Goal: Transaction & Acquisition: Purchase product/service

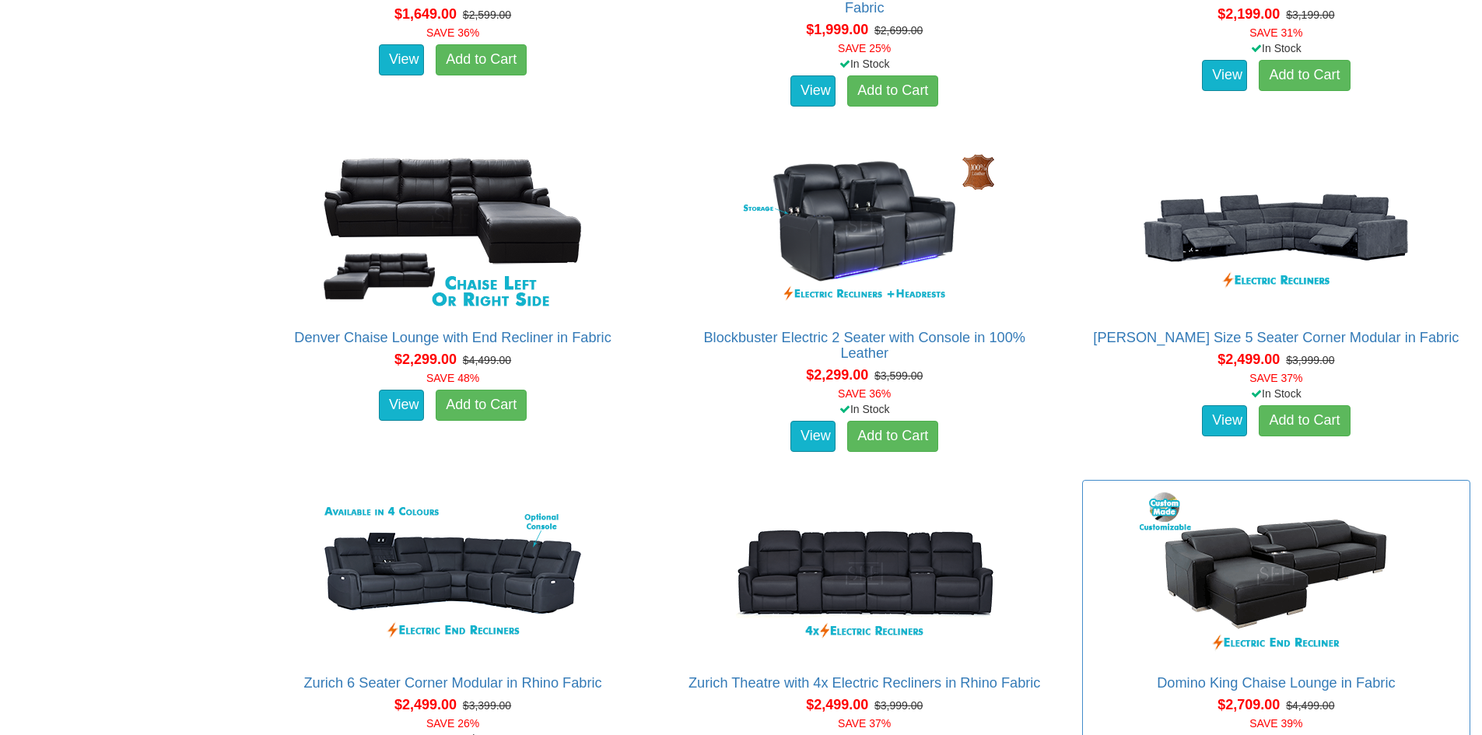
scroll to position [1478, 0]
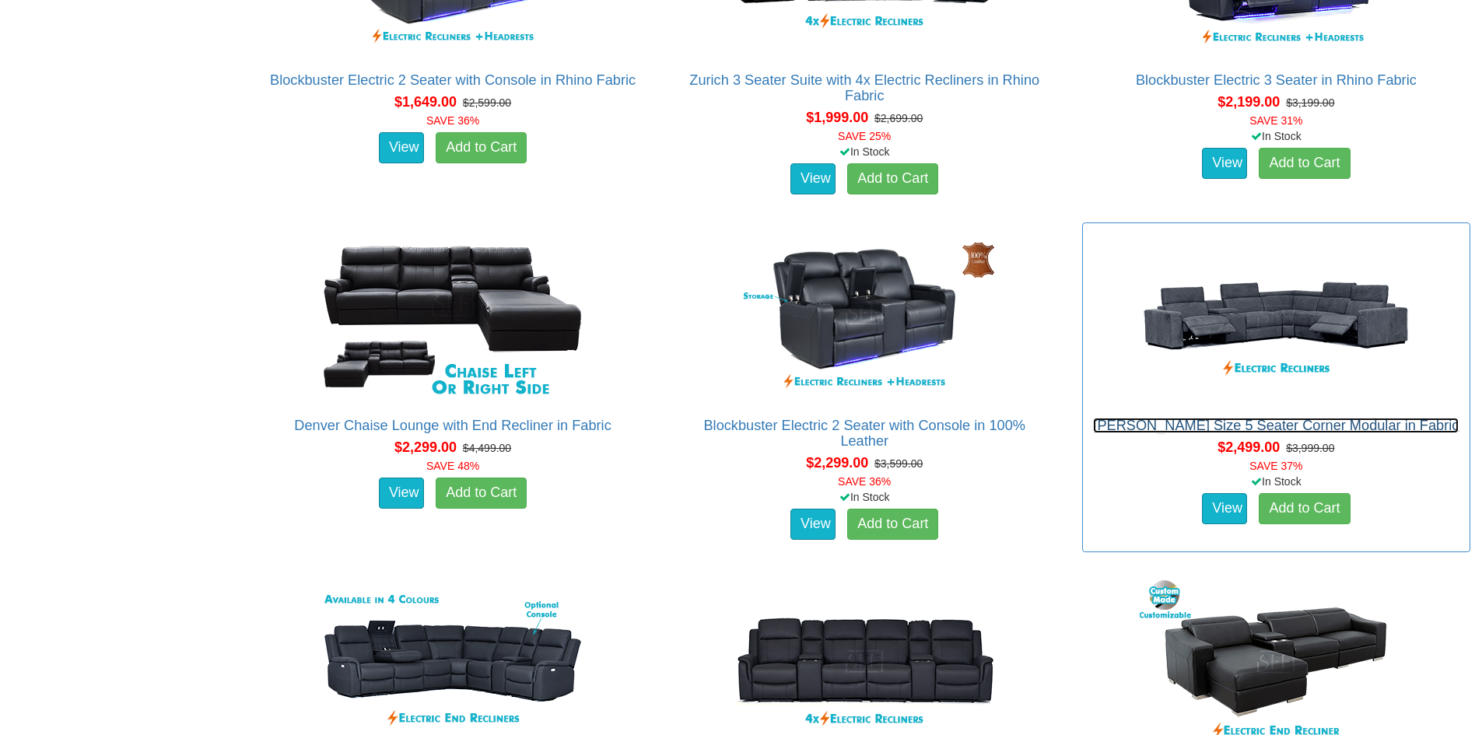
click at [1169, 431] on link "[PERSON_NAME] Size 5 Seater Corner Modular in Fabric" at bounding box center [1276, 426] width 366 height 16
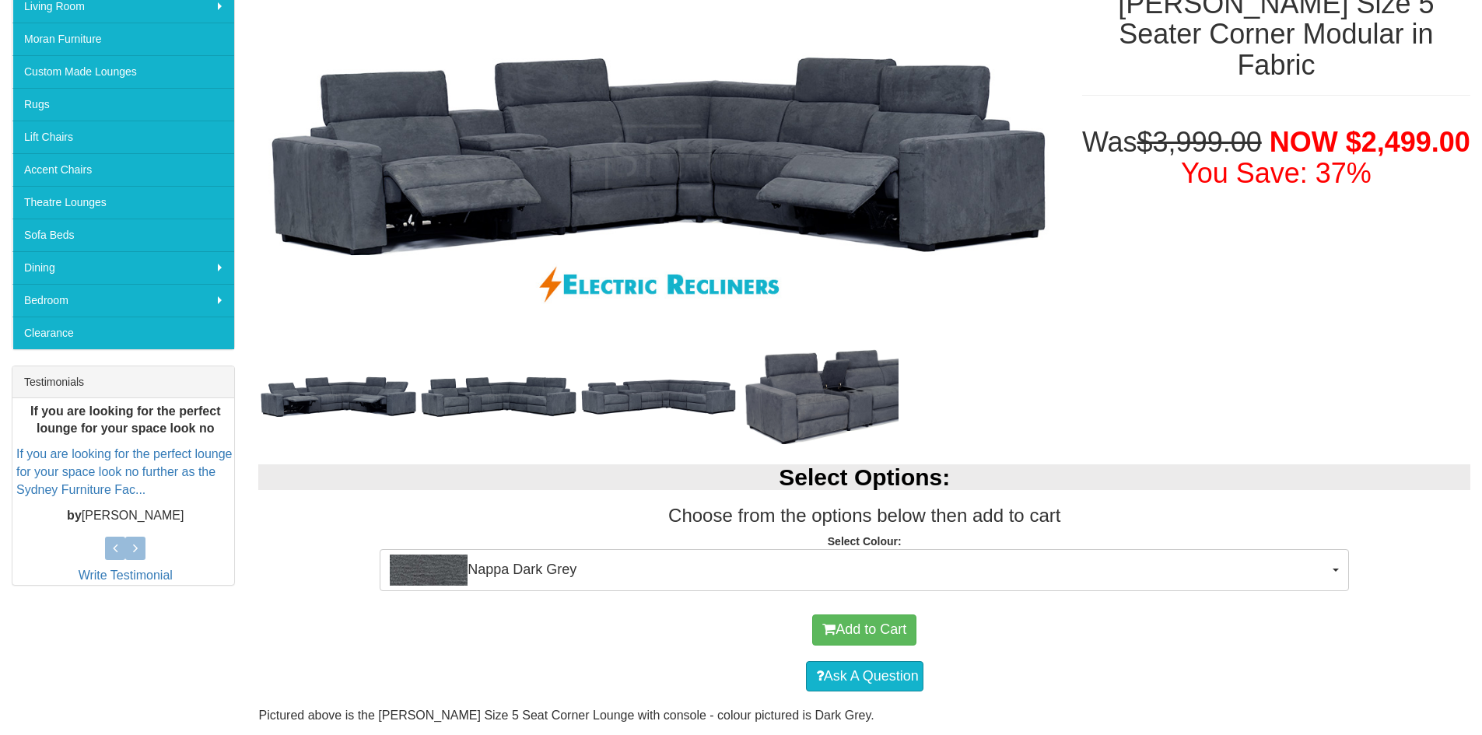
scroll to position [311, 0]
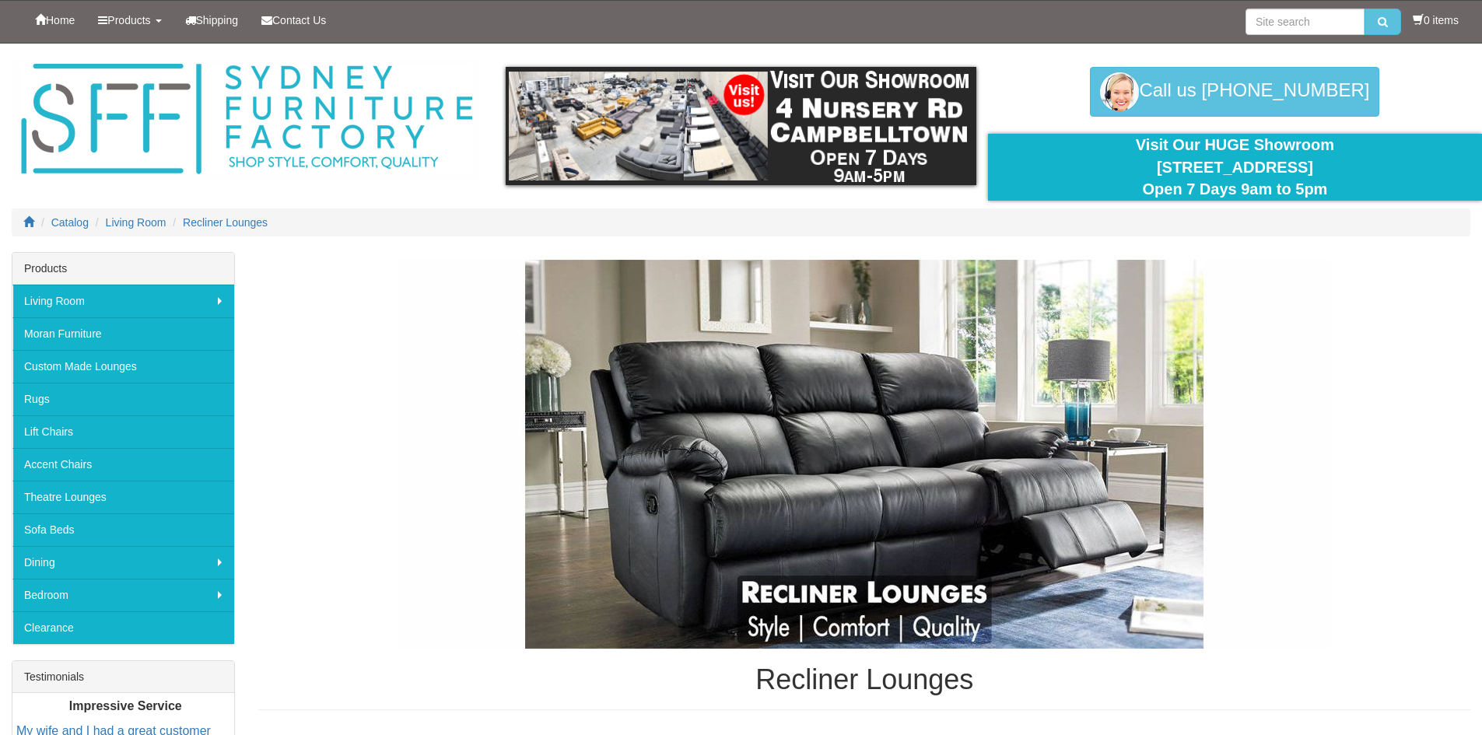
scroll to position [1478, 0]
